Goal: Task Accomplishment & Management: Use online tool/utility

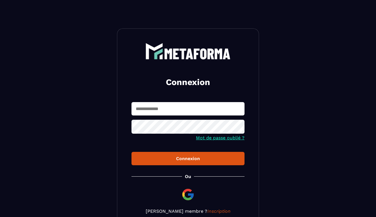
type input "**********"
click at [174, 161] on div "Connexion" at bounding box center [188, 158] width 104 height 5
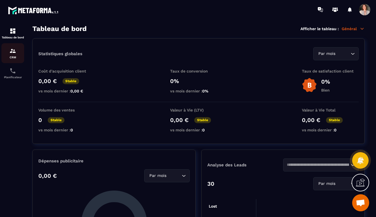
click at [17, 56] on p "CRM" at bounding box center [12, 57] width 23 height 3
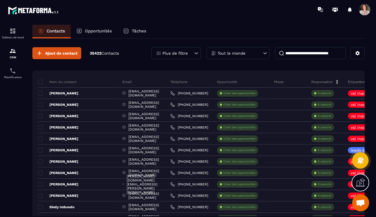
click at [247, 51] on div "Tout le monde" at bounding box center [237, 53] width 63 height 12
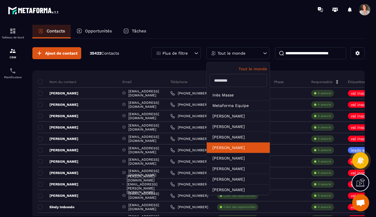
click at [233, 153] on li "[PERSON_NAME]" at bounding box center [238, 158] width 63 height 10
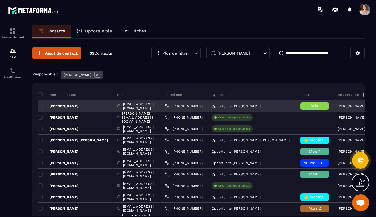
click at [78, 106] on p "[PERSON_NAME]" at bounding box center [58, 106] width 40 height 5
